Goal: Transaction & Acquisition: Register for event/course

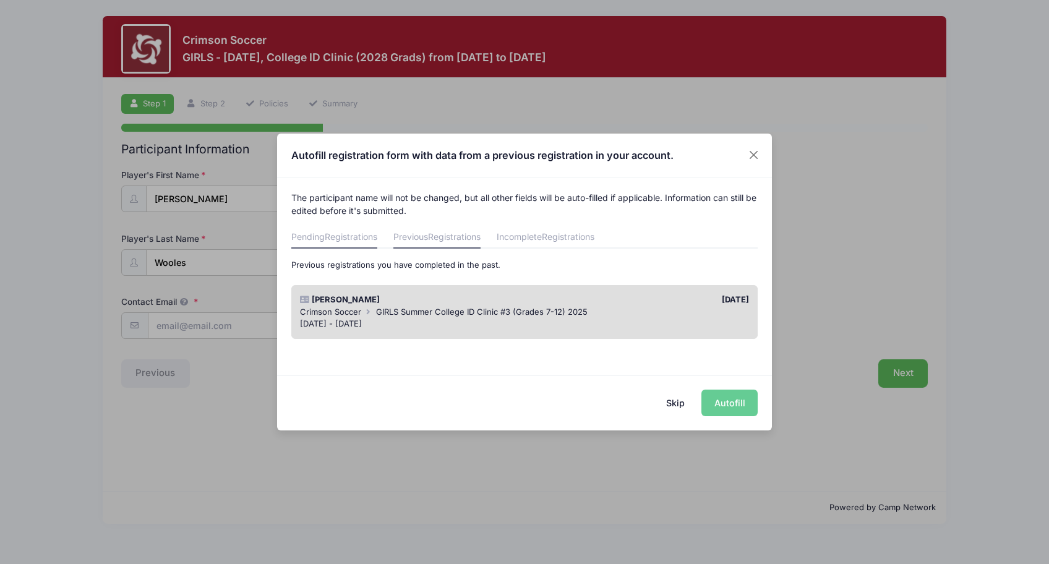
click at [353, 239] on span "Registrations" at bounding box center [351, 236] width 53 height 11
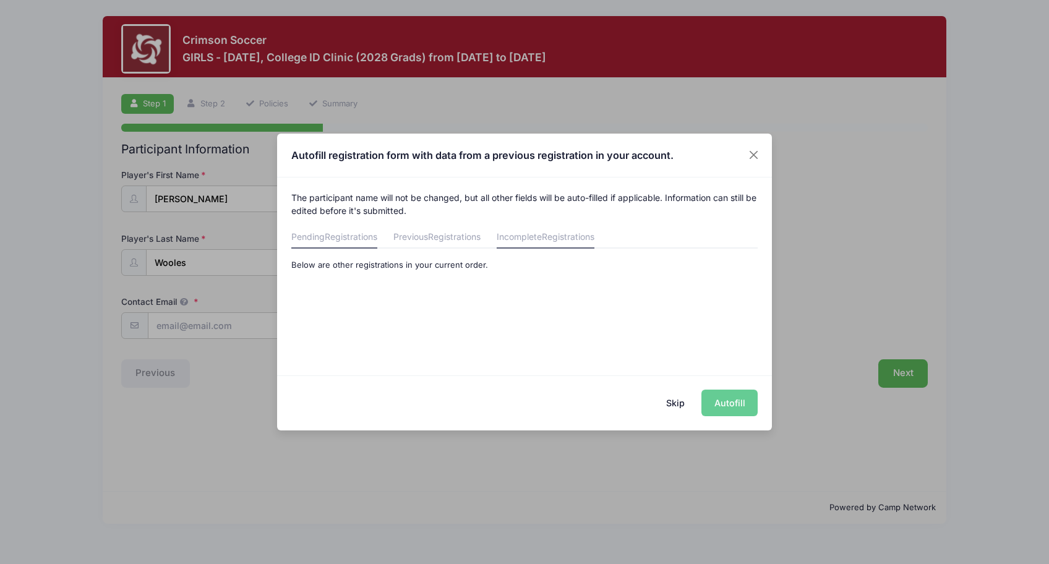
click at [562, 240] on span "Registrations" at bounding box center [568, 236] width 53 height 11
click at [678, 403] on button "Skip" at bounding box center [676, 403] width 44 height 27
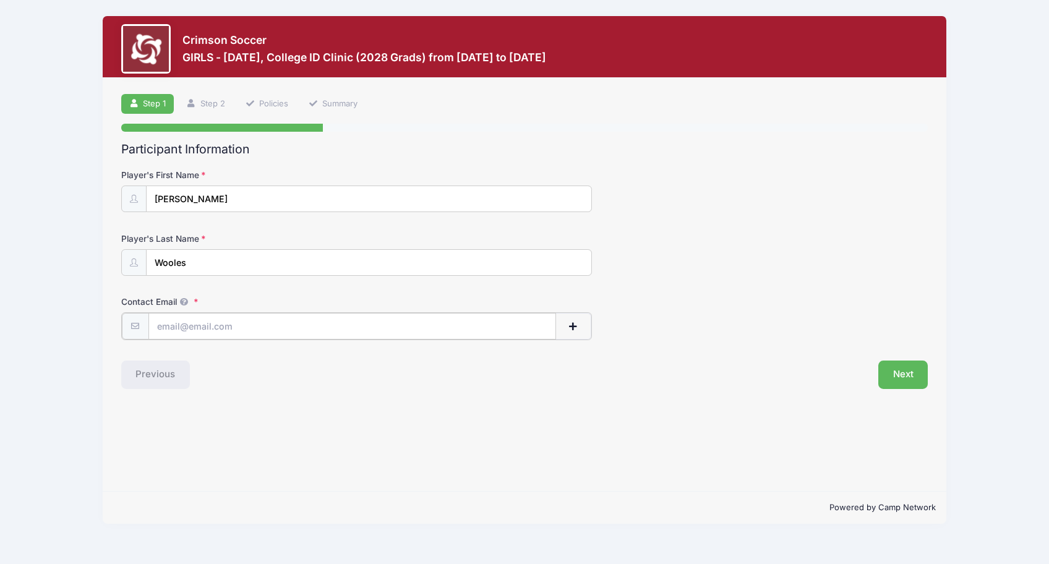
click at [286, 325] on input "Contact Email" at bounding box center [353, 326] width 408 height 27
type input "[EMAIL_ADDRESS][DOMAIN_NAME]"
click at [908, 378] on button "Next" at bounding box center [904, 374] width 50 height 28
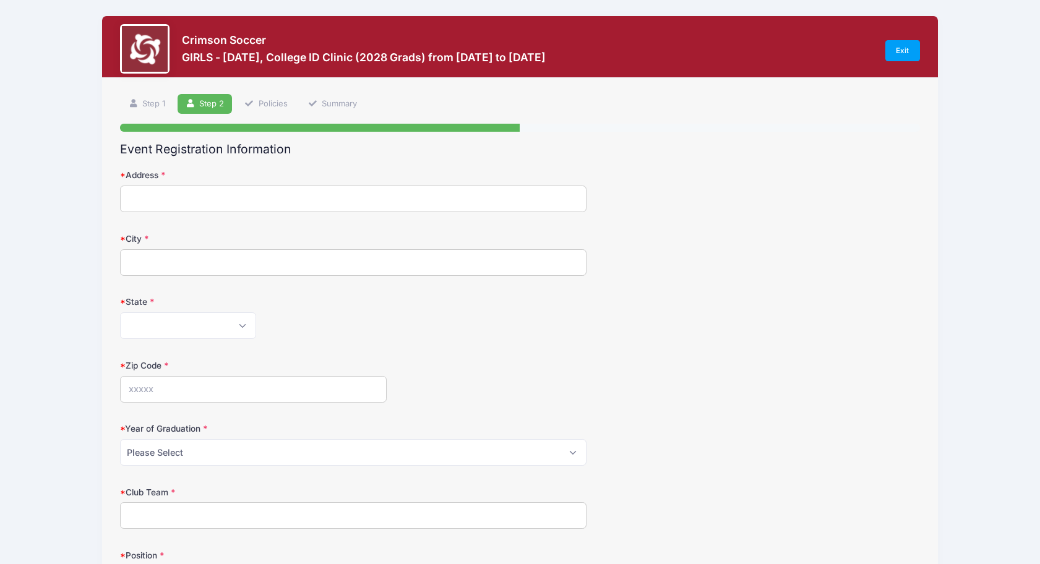
click at [222, 192] on input "Address" at bounding box center [353, 199] width 467 height 27
type input "[STREET_ADDRESS]"
type input "Land O Lakes"
select select "FL"
type input "34638"
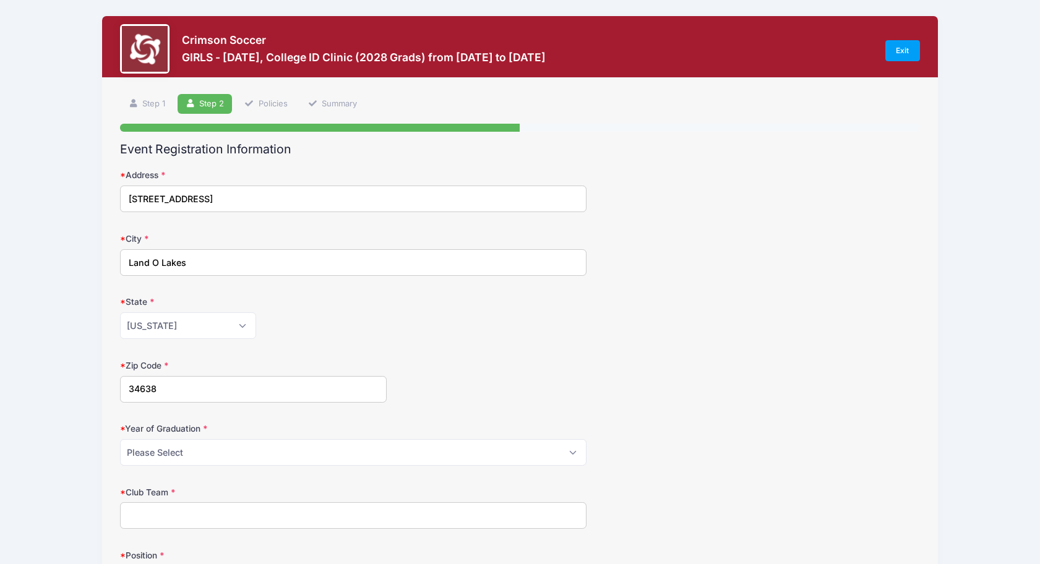
type input "Tampa Bay United"
type input "[PERSON_NAME]"
type input "[PHONE_NUMBER]"
type input "[EMAIL_ADDRESS][DOMAIN_NAME]"
type input "[PERSON_NAME]"
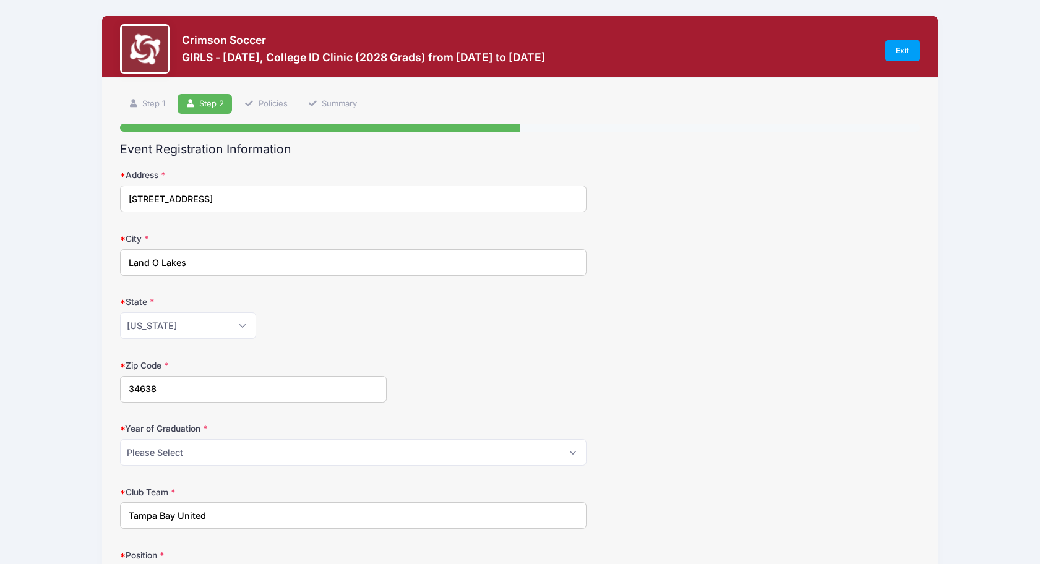
type input "[EMAIL_ADDRESS][DOMAIN_NAME]"
type input "none"
type input "Blue Cross - Blue Shield CQM363"
type input "[PERSON_NAME] [PHONE_NUMBER]"
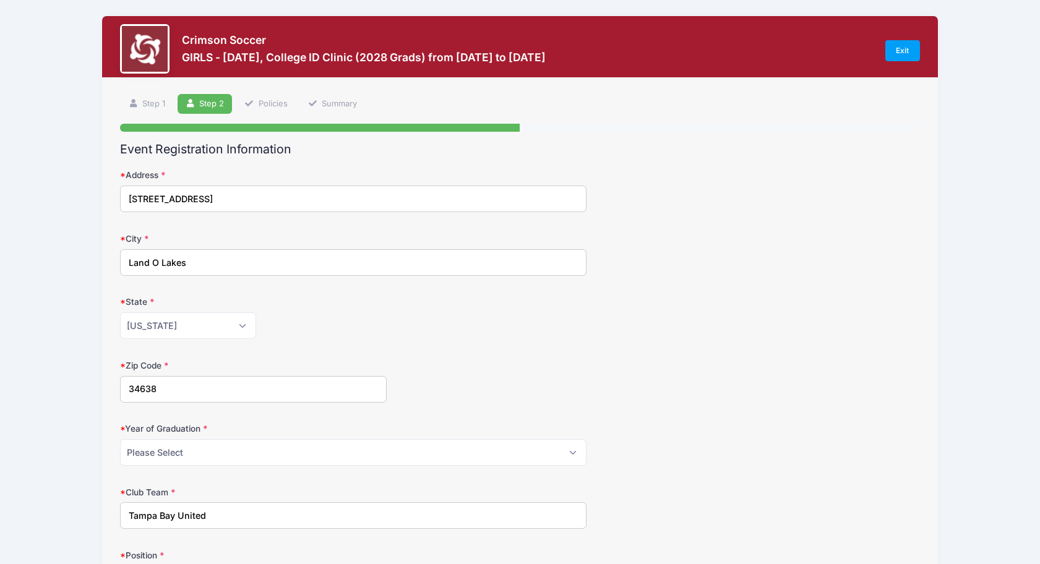
click at [395, 329] on div "[US_STATE] [US_STATE] [US_STATE] [US_STATE] [US_STATE] Armed Forces Africa Arme…" at bounding box center [353, 325] width 467 height 27
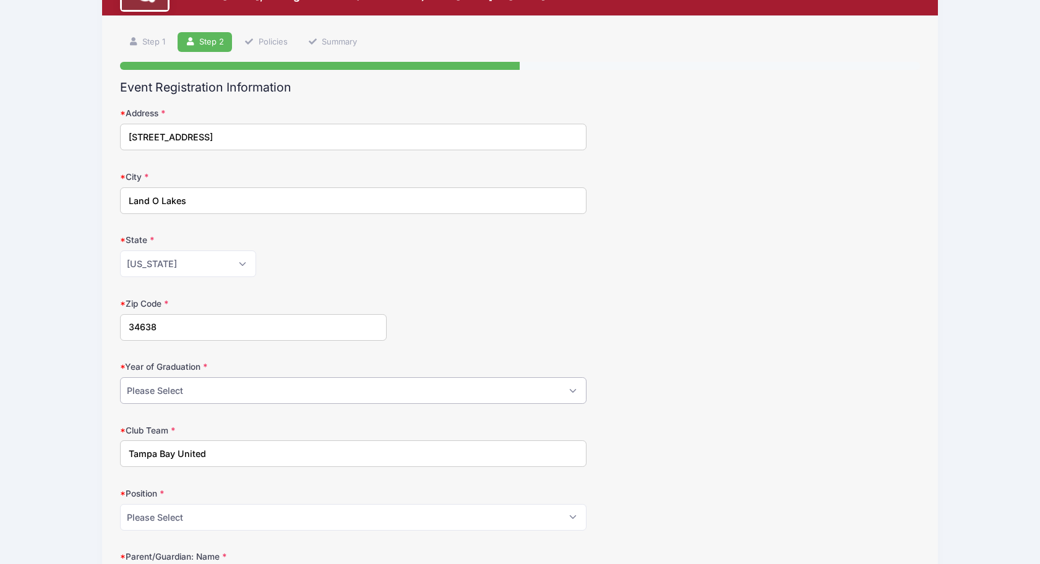
click at [195, 386] on select "Please Select 2025 2026 2027 2028 2029 2030 2031" at bounding box center [353, 390] width 467 height 27
select select "2028"
click at [120, 377] on select "Please Select 2025 2026 2027 2028 2029 2030 2031" at bounding box center [353, 390] width 467 height 27
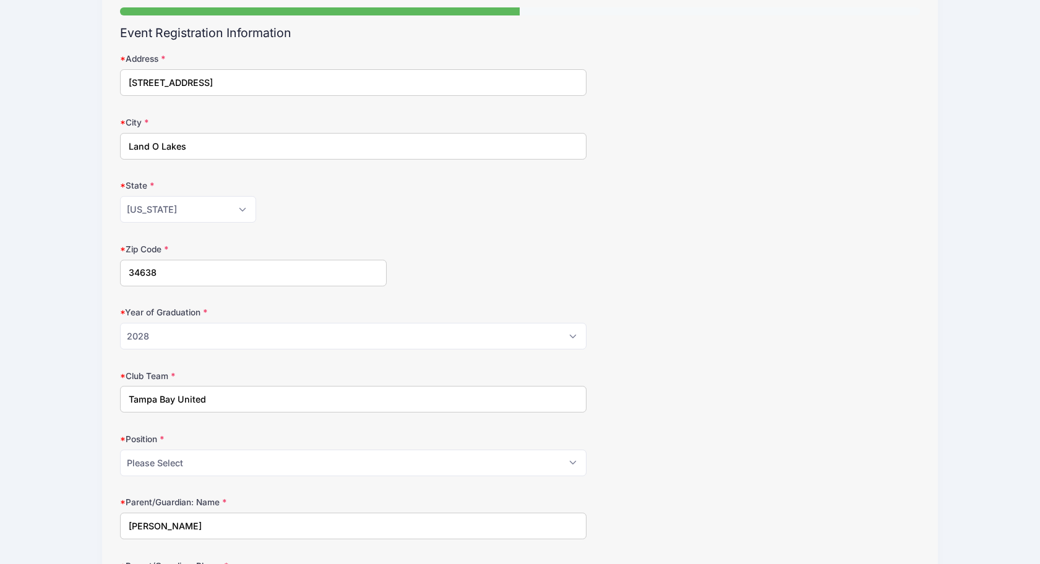
scroll to position [186, 0]
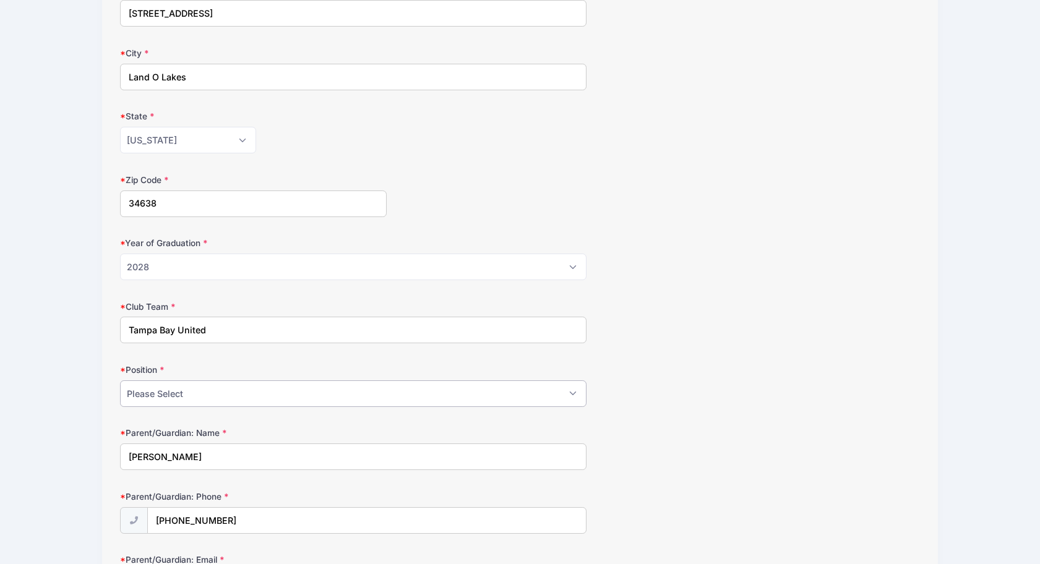
click at [213, 401] on select "Please Select GK Def Mid Fwd" at bounding box center [353, 394] width 467 height 27
select select "Def"
click at [120, 381] on select "Please Select GK Def Mid Fwd" at bounding box center [353, 394] width 467 height 27
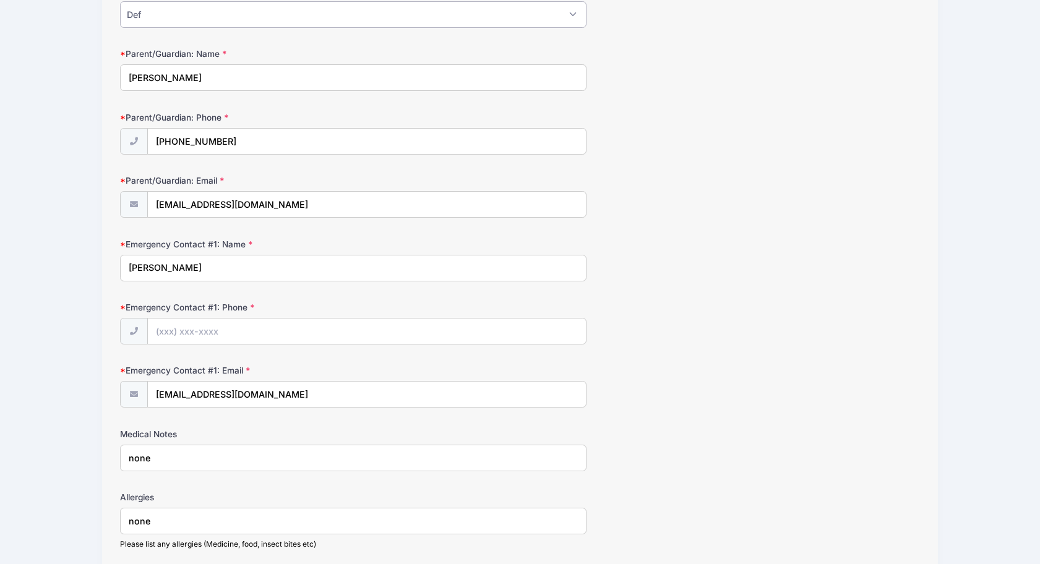
scroll to position [619, 0]
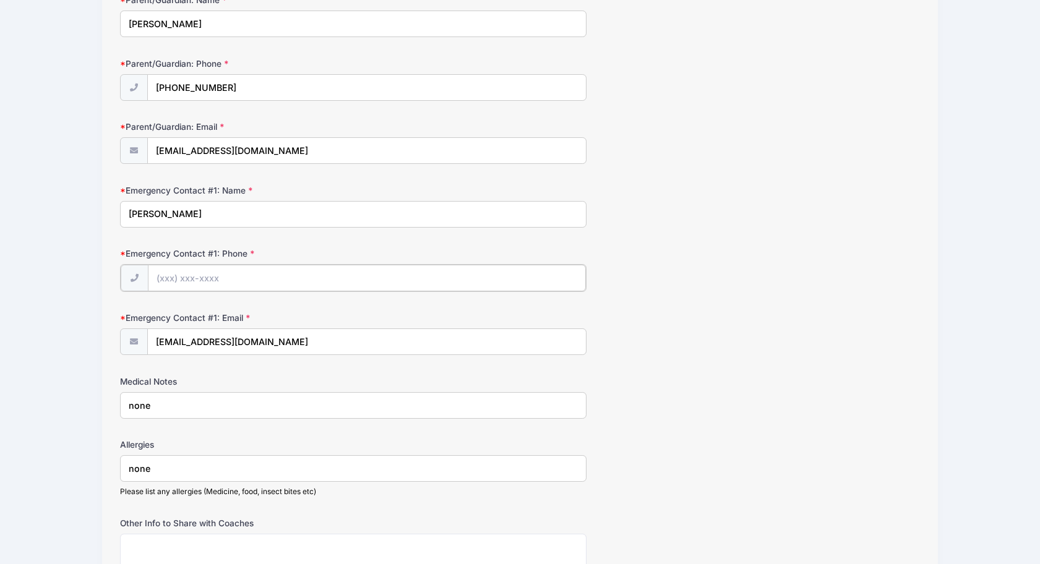
click at [162, 278] on input "Emergency Contact #1: Phone" at bounding box center [367, 278] width 439 height 27
type input "[PHONE_NUMBER]"
click at [748, 300] on form "Address [STREET_ADDRESS] City Land O Lakes State [US_STATE] [US_STATE] [US_STAT…" at bounding box center [519, 144] width 799 height 1189
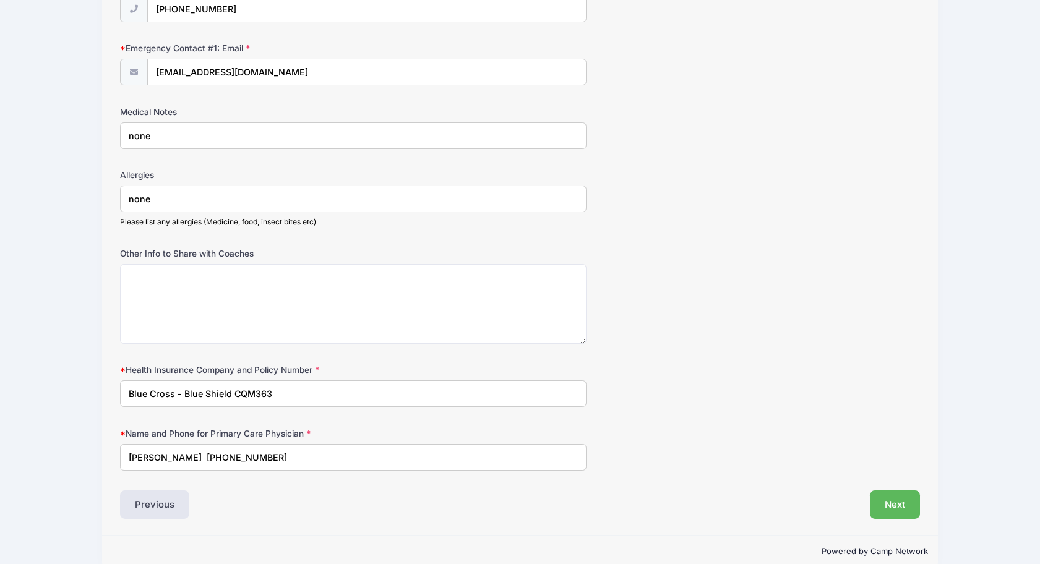
scroll to position [907, 0]
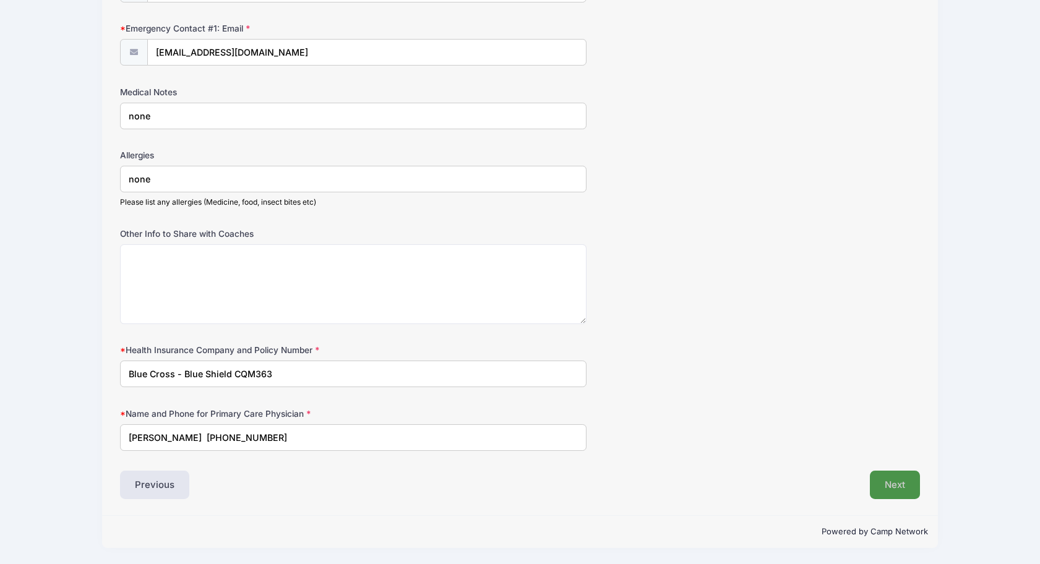
click at [895, 485] on button "Next" at bounding box center [895, 485] width 50 height 28
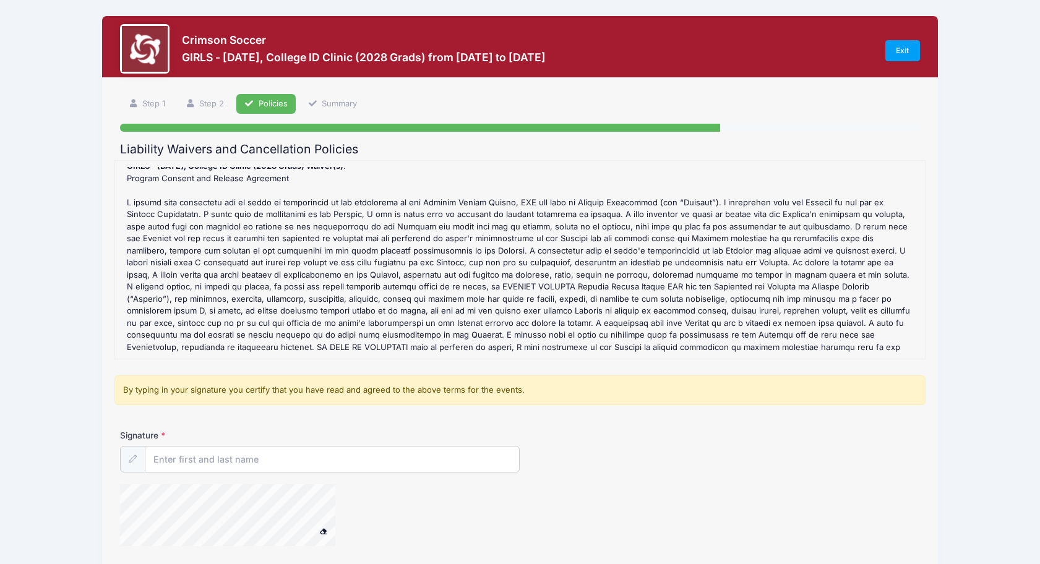
scroll to position [80, 0]
click at [215, 464] on input "Signature" at bounding box center [332, 460] width 374 height 27
type input "Lance M Wooles"
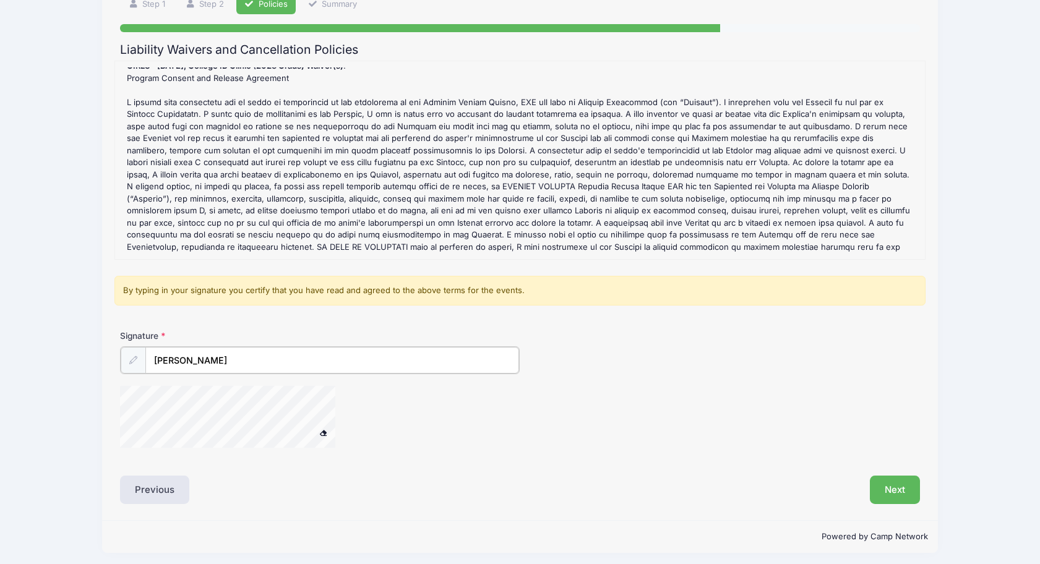
scroll to position [105, 0]
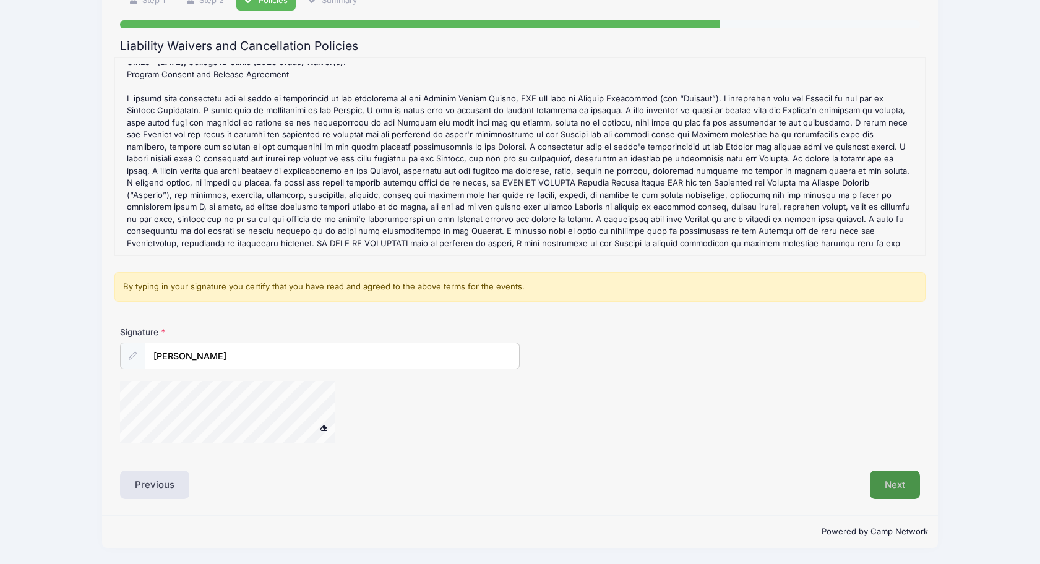
click at [896, 478] on button "Next" at bounding box center [895, 485] width 50 height 28
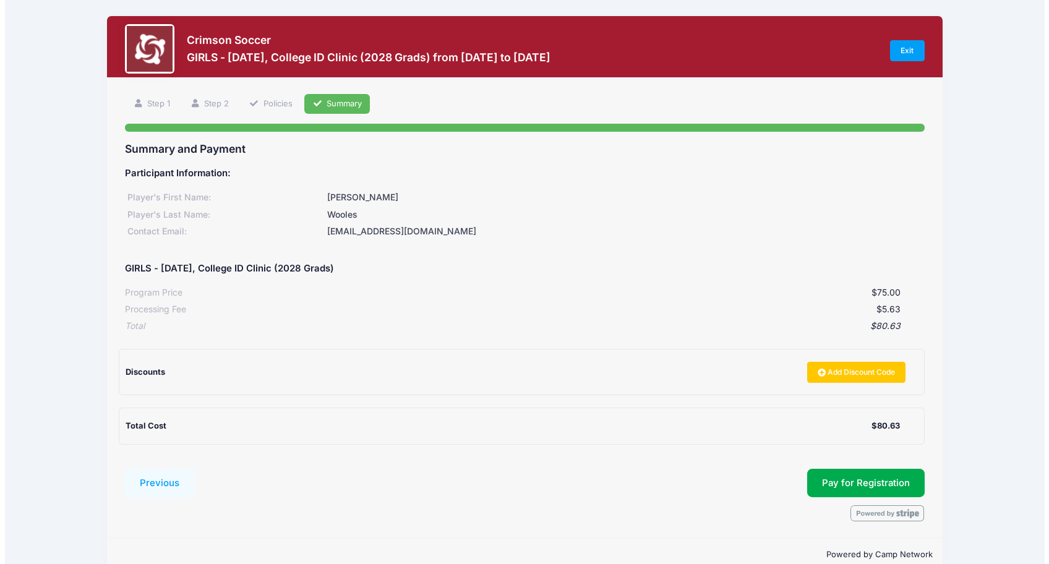
scroll to position [22, 0]
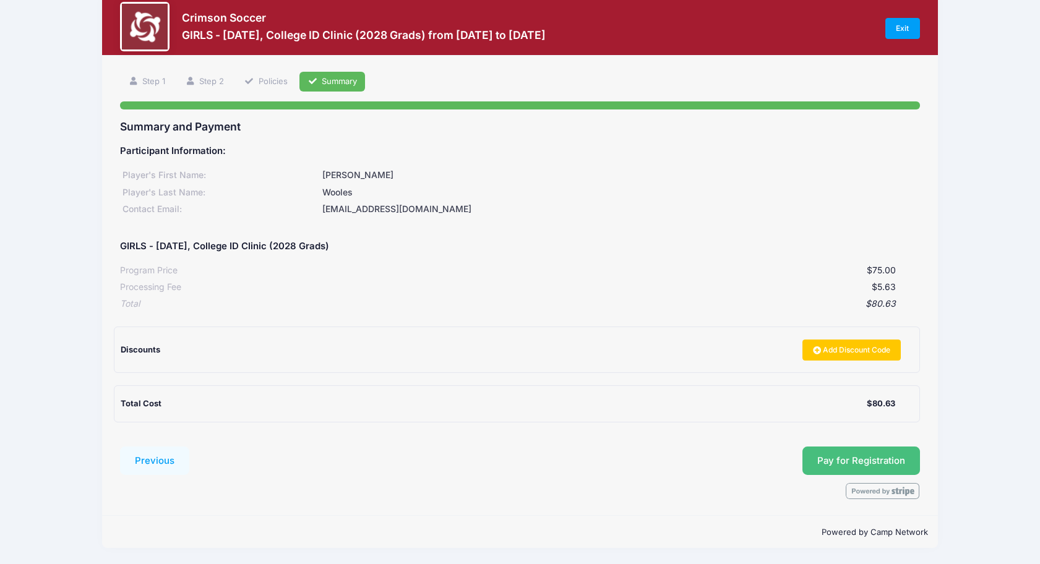
click at [874, 462] on button "Pay for Registration" at bounding box center [862, 461] width 118 height 28
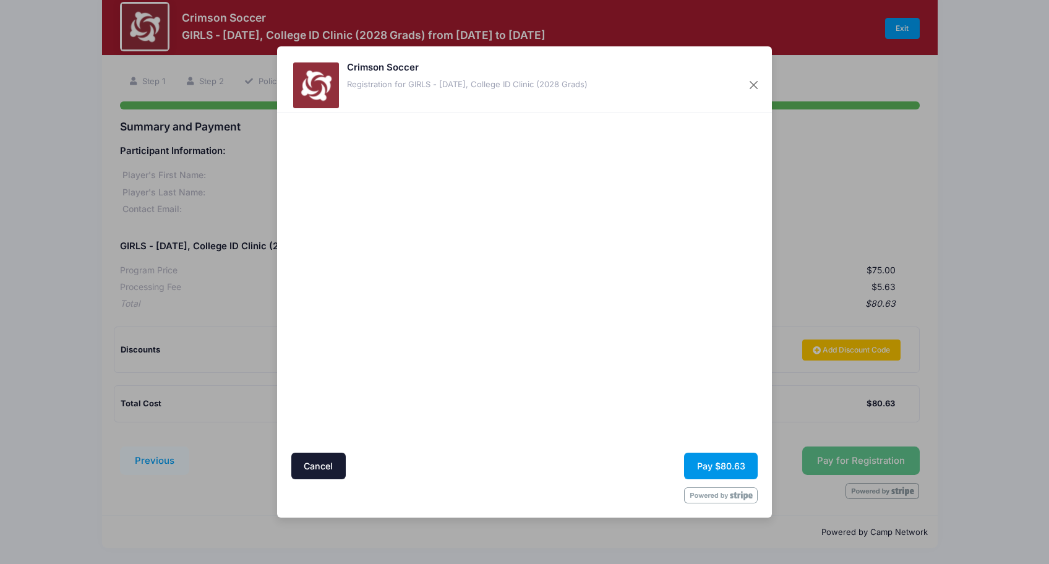
click at [726, 462] on button "Pay $80.63" at bounding box center [721, 466] width 74 height 27
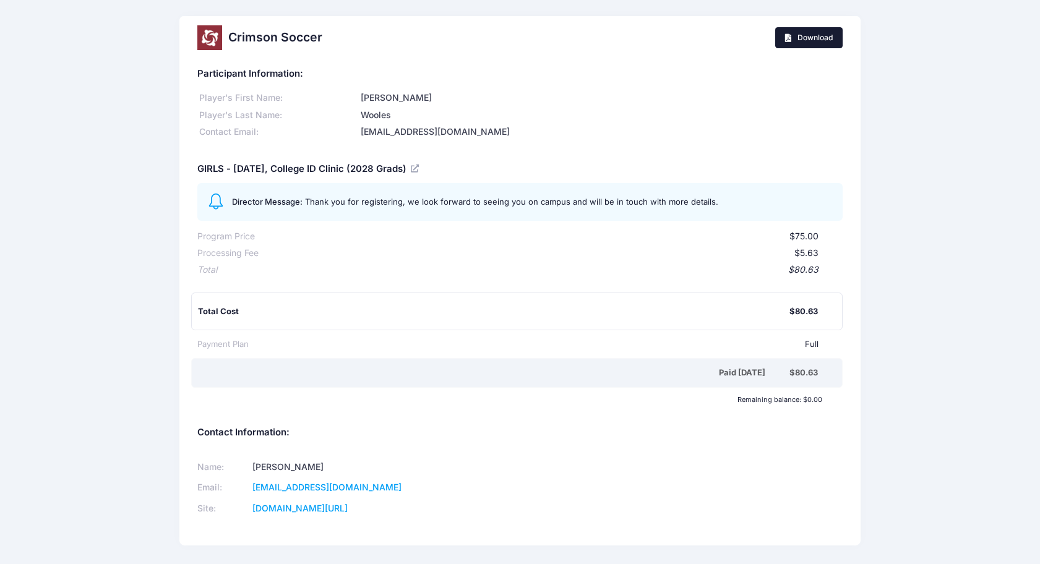
click at [825, 37] on span "Download" at bounding box center [815, 37] width 35 height 9
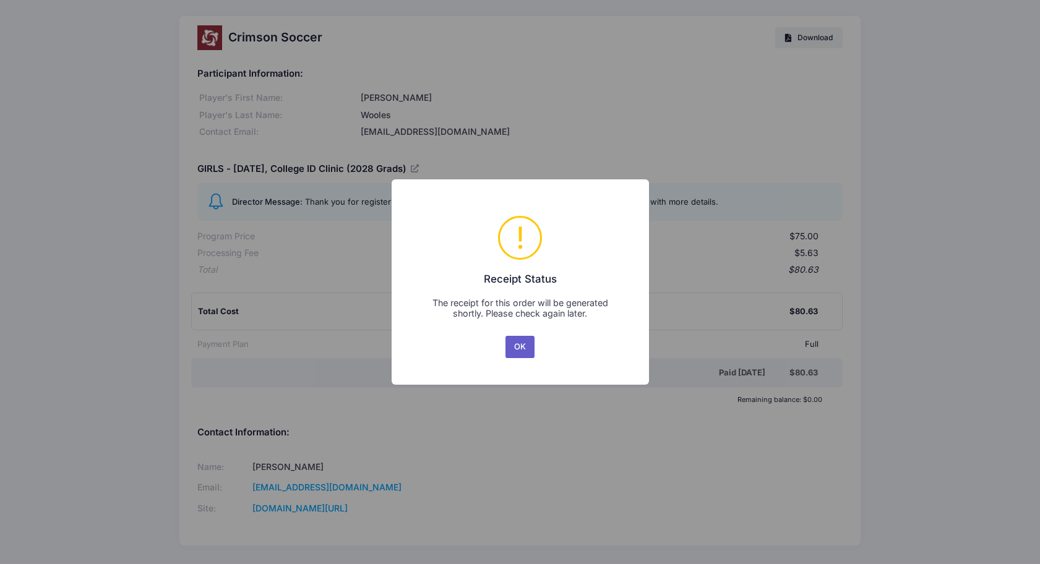
click at [518, 348] on button "OK" at bounding box center [521, 347] width 30 height 22
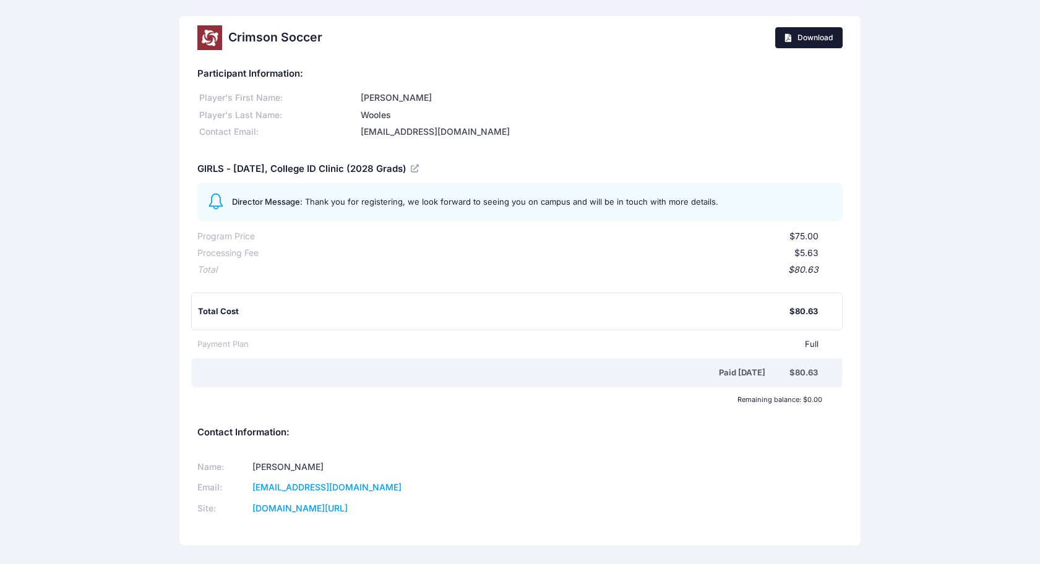
click at [815, 39] on span "Download" at bounding box center [815, 37] width 35 height 9
